Goal: Find specific page/section: Find specific page/section

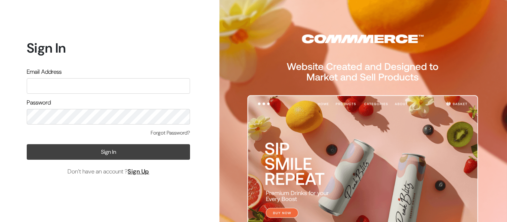
type input "[EMAIL_ADDRESS][DOMAIN_NAME]"
click at [104, 145] on button "Sign In" at bounding box center [108, 152] width 163 height 16
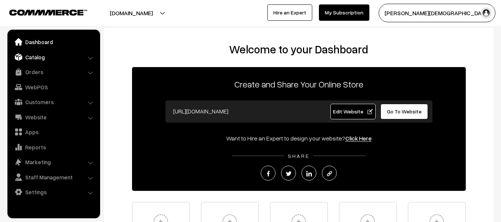
click at [46, 55] on link "Catalog" at bounding box center [53, 56] width 88 height 13
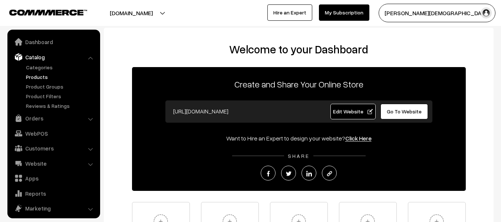
click at [44, 77] on link "Products" at bounding box center [60, 77] width 73 height 8
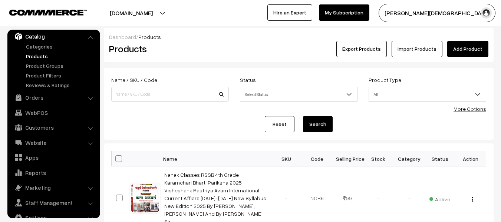
click at [489, 6] on html "Thank you for showing interest. Our team will call you shortly. Close onlineboo…" at bounding box center [250, 111] width 501 height 222
click at [154, 192] on div at bounding box center [145, 198] width 28 height 28
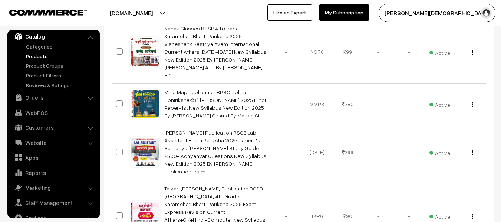
scroll to position [137, 0]
